Goal: Task Accomplishment & Management: Manage account settings

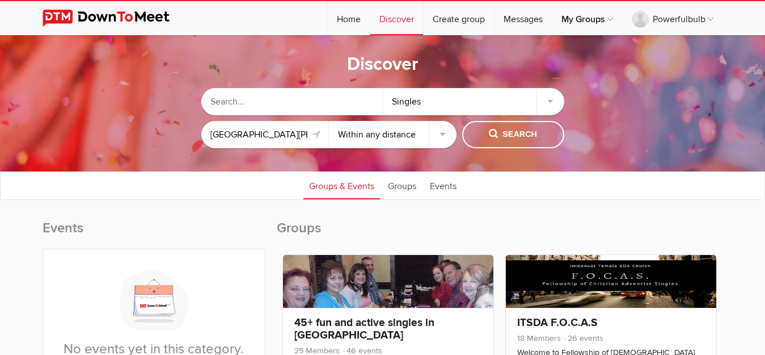
select select "null"
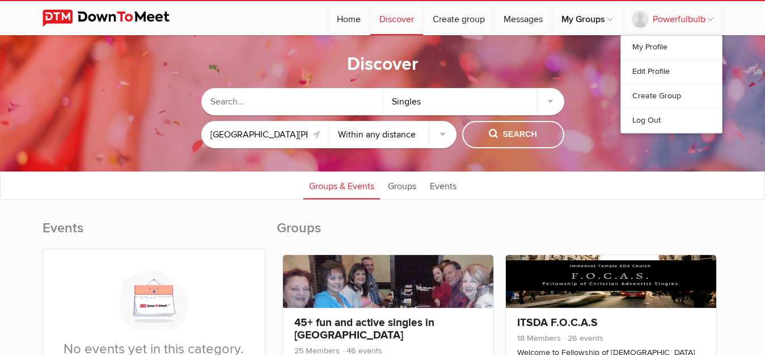
click at [681, 21] on link "Powerfulbulb" at bounding box center [673, 18] width 100 height 34
click at [653, 71] on link "Edit Profile" at bounding box center [671, 72] width 101 height 24
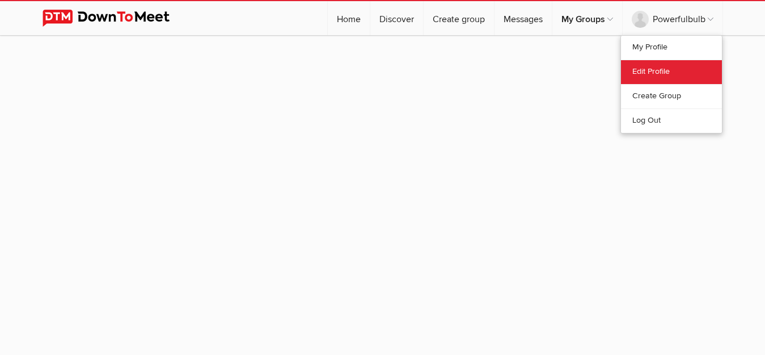
select select
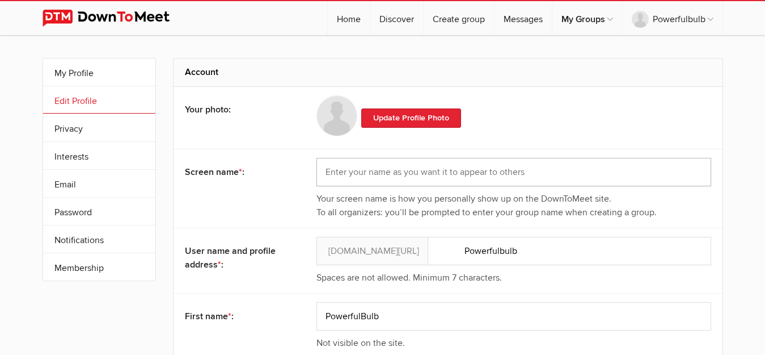
click at [436, 172] on input "text" at bounding box center [514, 172] width 395 height 28
click at [366, 322] on input "PowerfulBulb" at bounding box center [514, 316] width 395 height 28
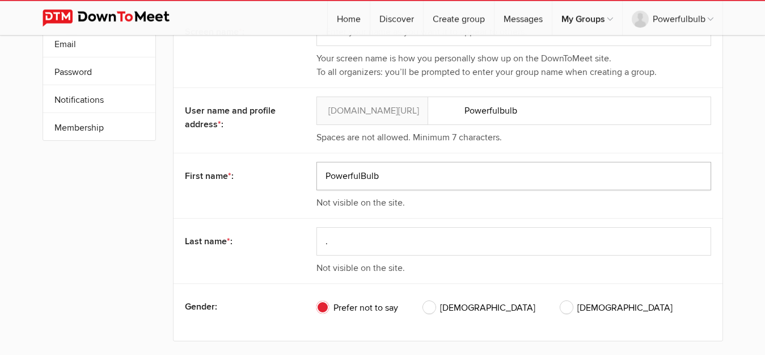
scroll to position [154, 0]
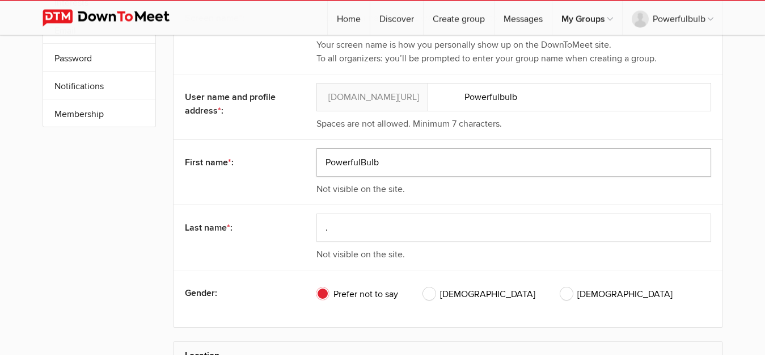
click at [370, 163] on input "PowerfulBulb" at bounding box center [514, 162] width 395 height 28
